Goal: Transaction & Acquisition: Purchase product/service

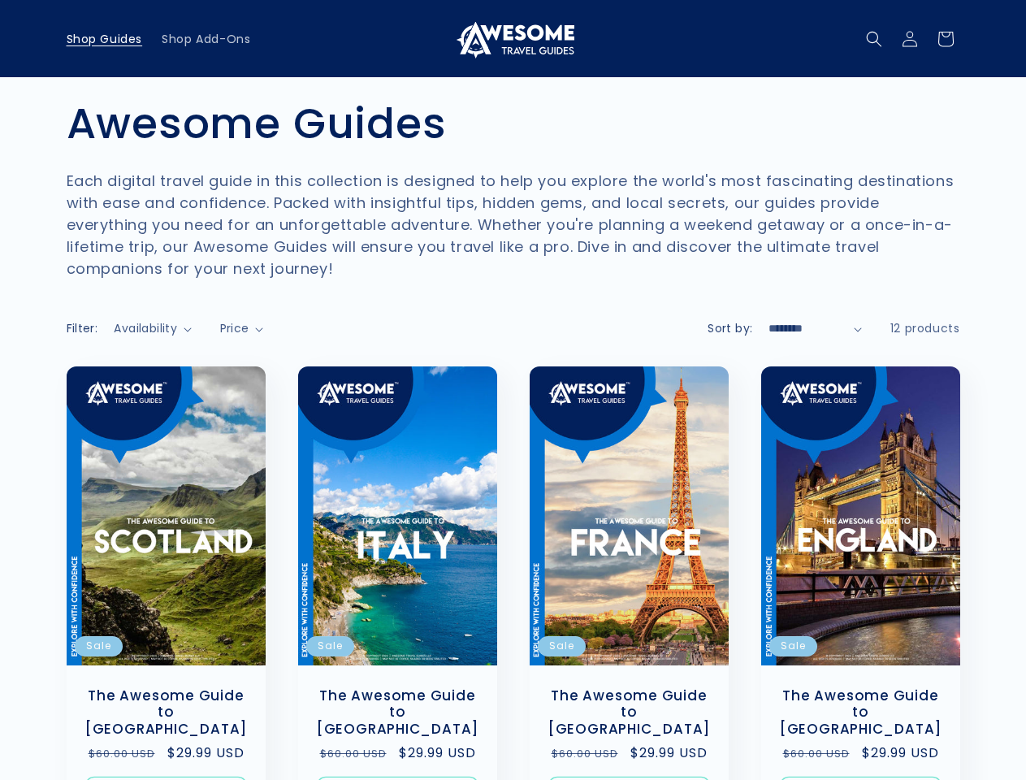
click at [874, 39] on icon "Search" at bounding box center [874, 39] width 16 height 16
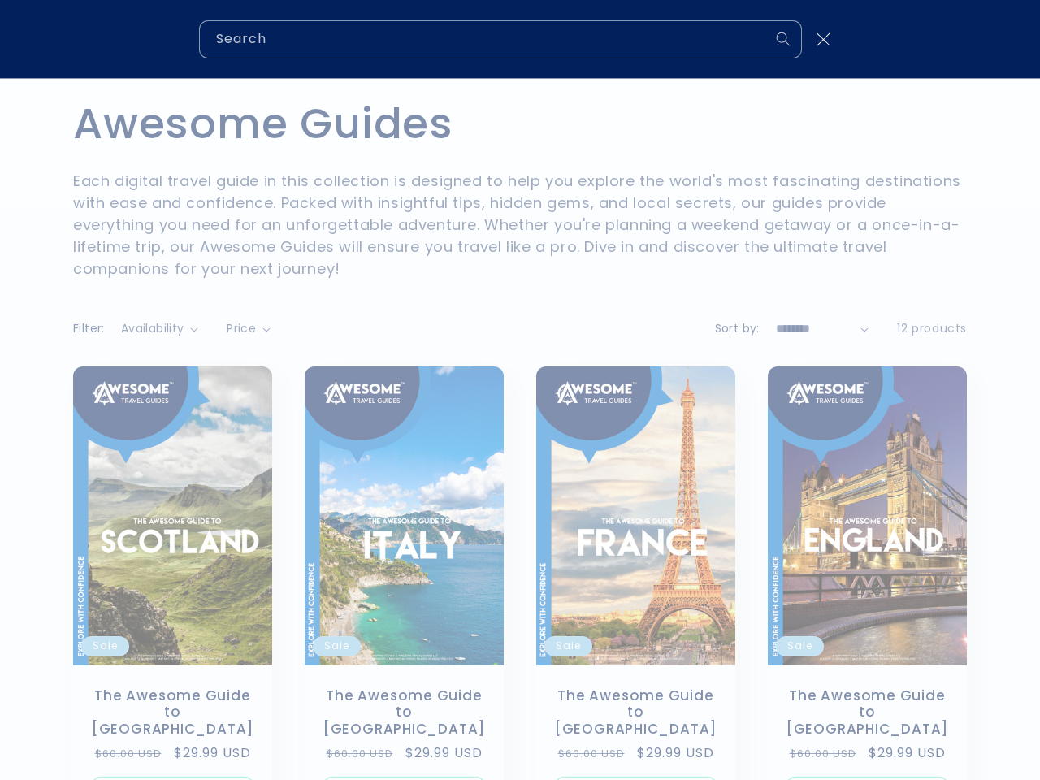
click at [876, 57] on div "Search" at bounding box center [520, 39] width 1040 height 78
click at [0, 39] on div "Search" at bounding box center [0, 39] width 0 height 0
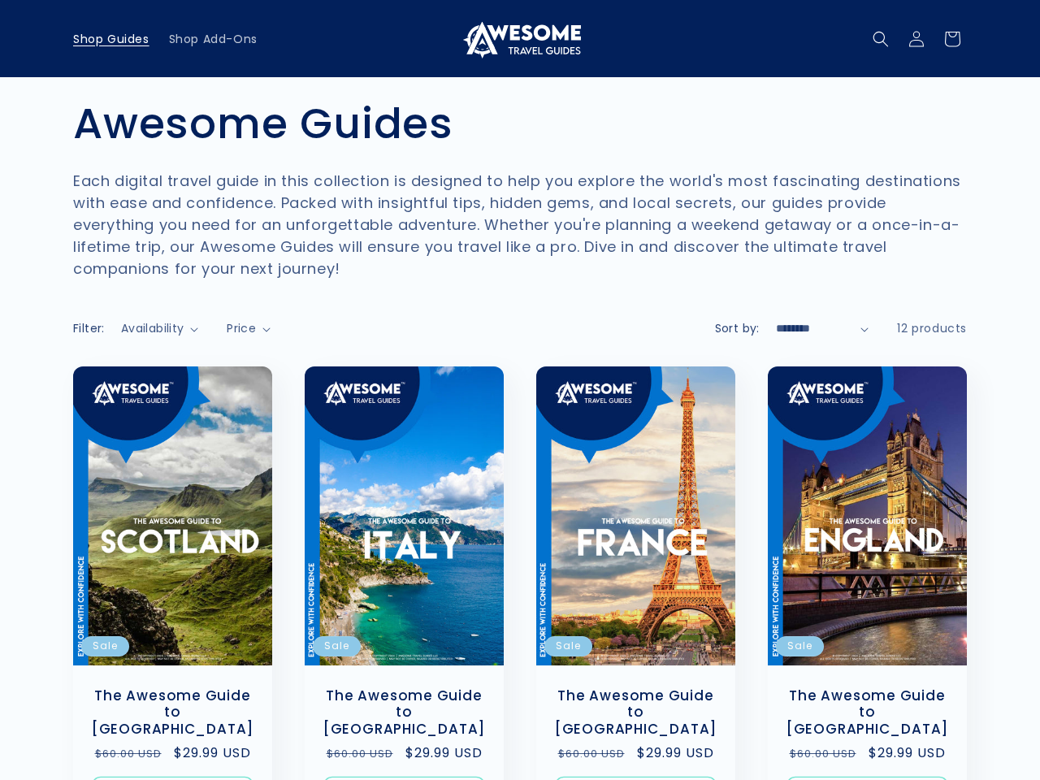
click at [243, 328] on span "Price" at bounding box center [241, 328] width 29 height 16
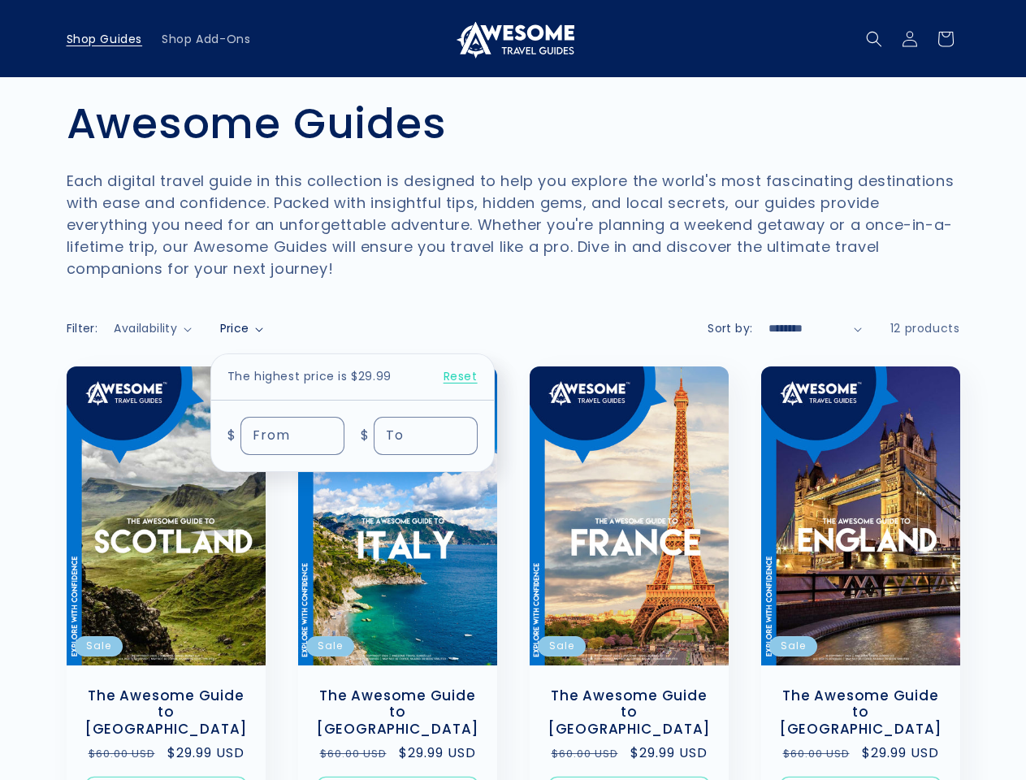
click at [220, 337] on summary "Price" at bounding box center [242, 328] width 44 height 17
